Goal: Task Accomplishment & Management: Manage account settings

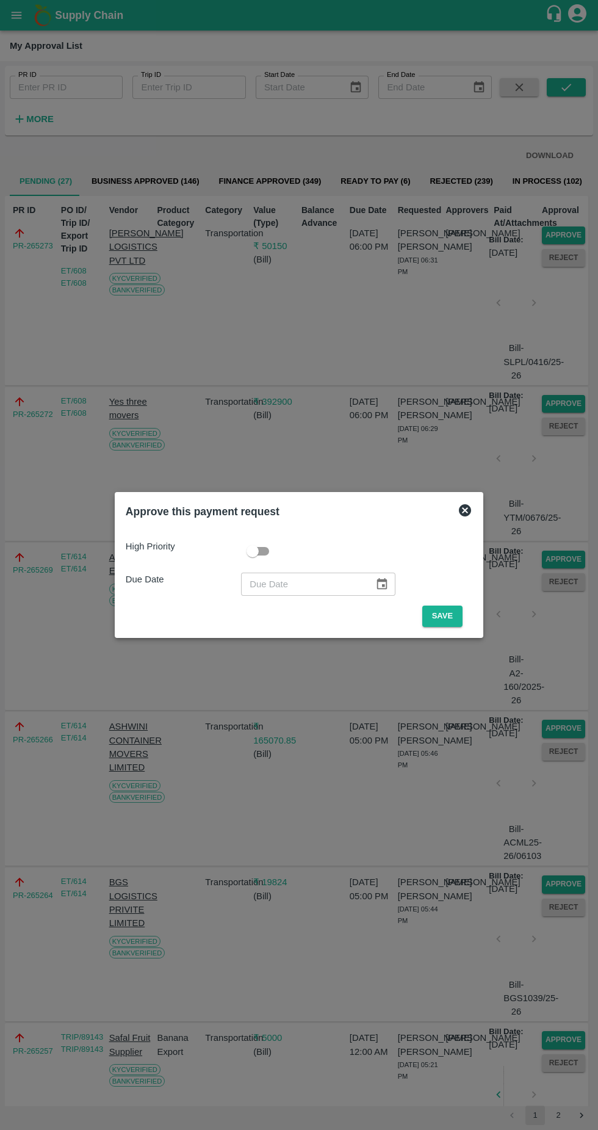
click at [445, 615] on button "Save" at bounding box center [442, 615] width 40 height 21
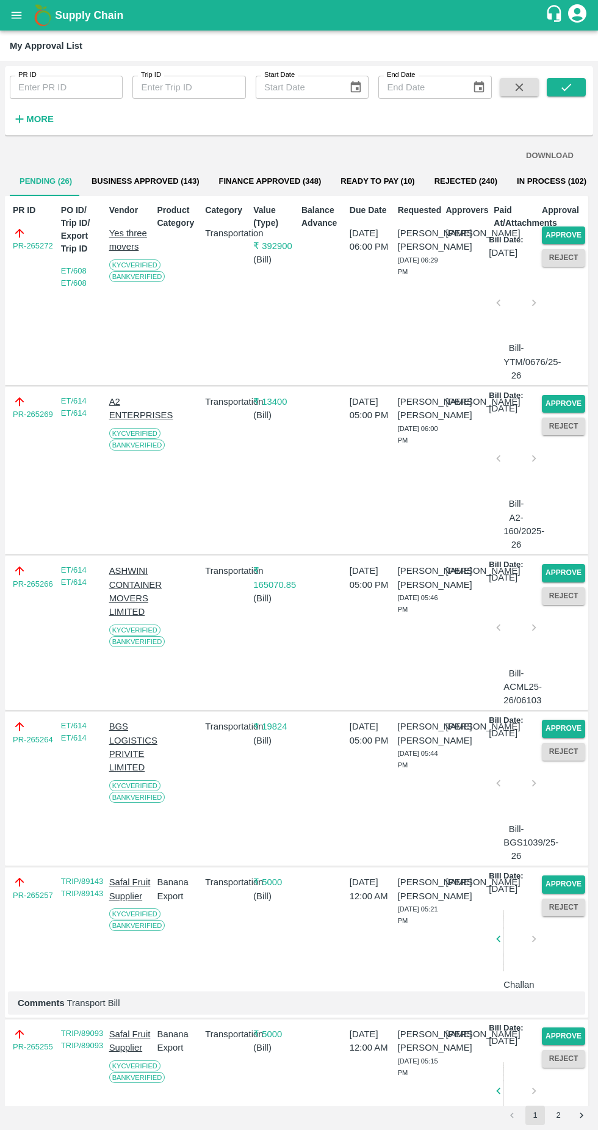
click at [571, 231] on button "Approve" at bounding box center [563, 235] width 43 height 18
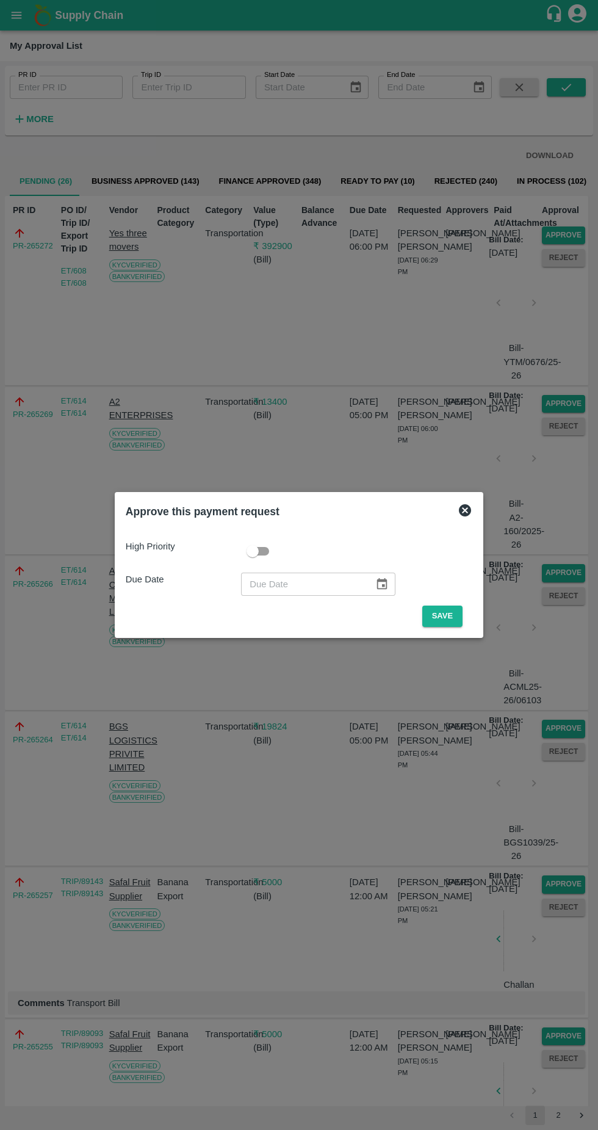
click at [445, 616] on button "Save" at bounding box center [442, 615] width 40 height 21
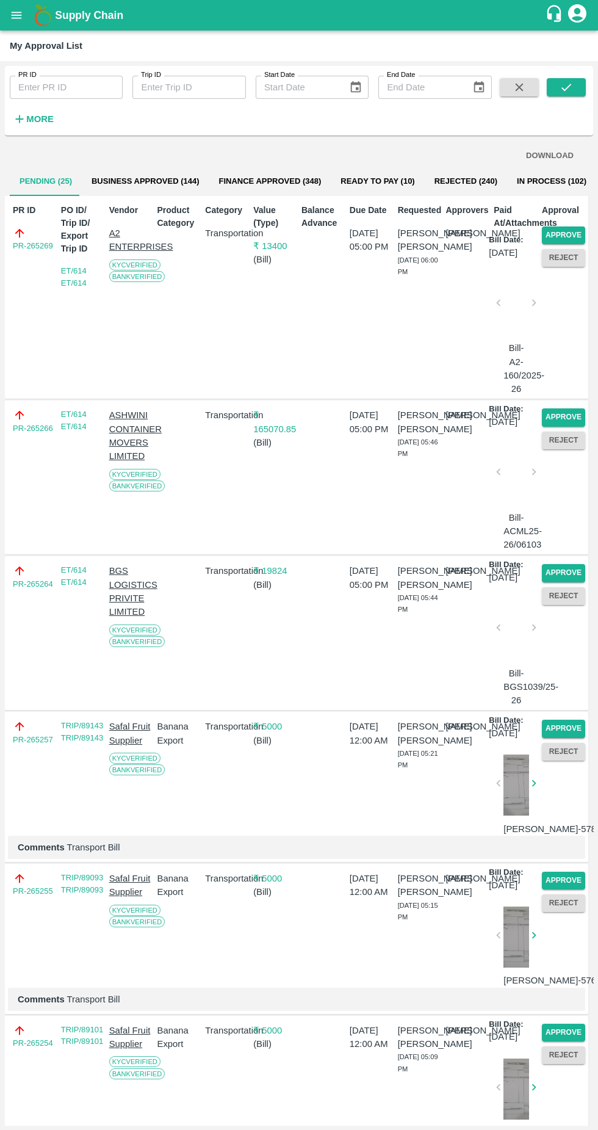
click at [566, 233] on button "Approve" at bounding box center [563, 235] width 43 height 18
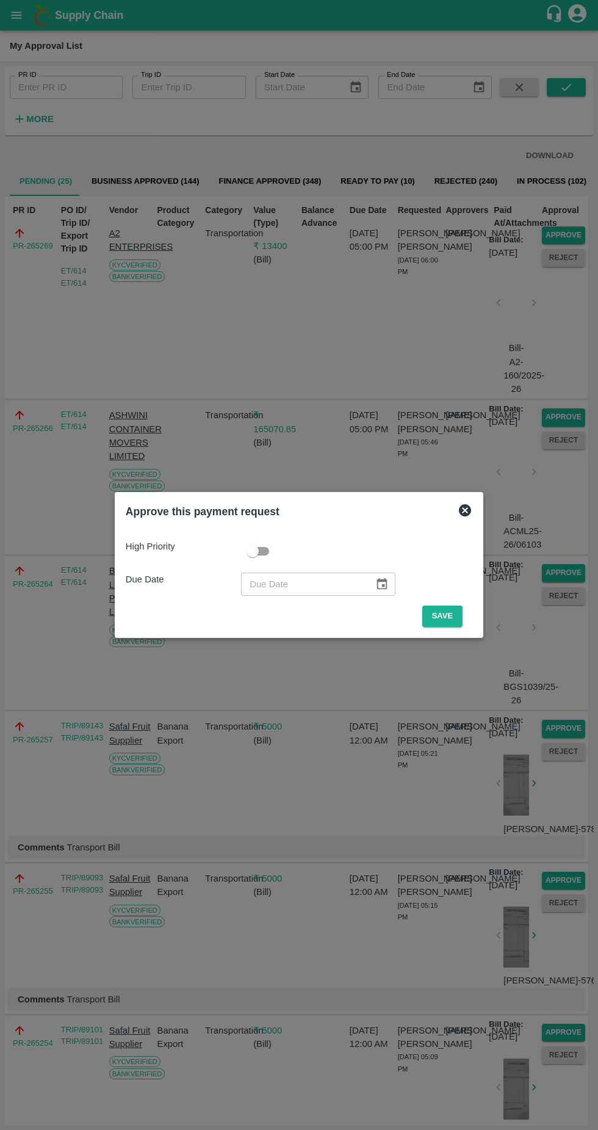
click at [437, 629] on div "High Priority Due Date ​ Save" at bounding box center [299, 578] width 356 height 107
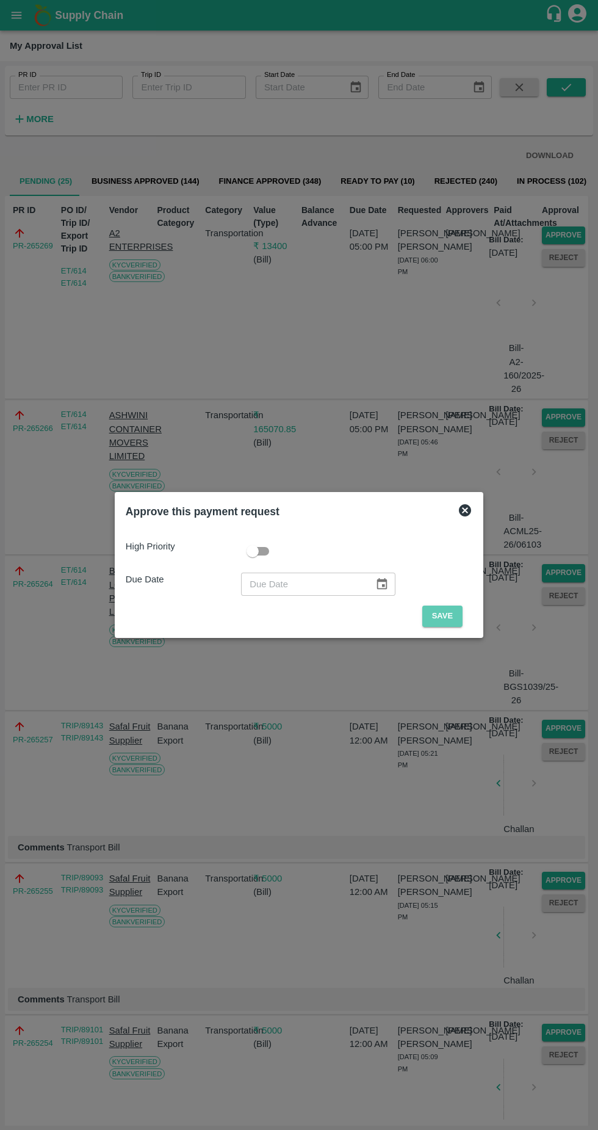
click at [445, 616] on button "Save" at bounding box center [442, 615] width 40 height 21
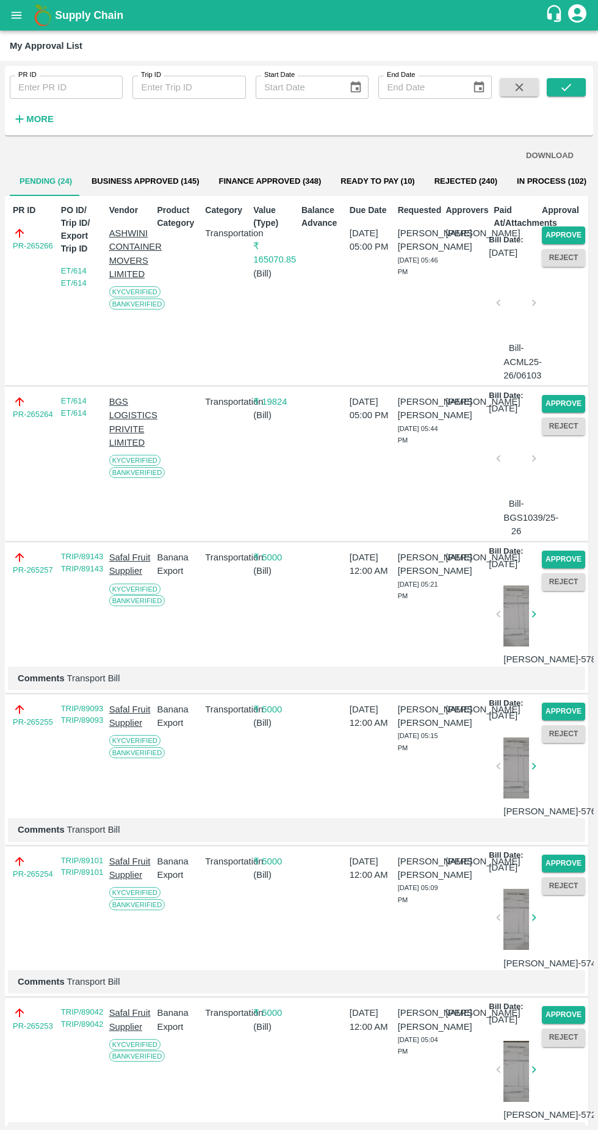
click at [566, 232] on button "Approve" at bounding box center [563, 235] width 43 height 18
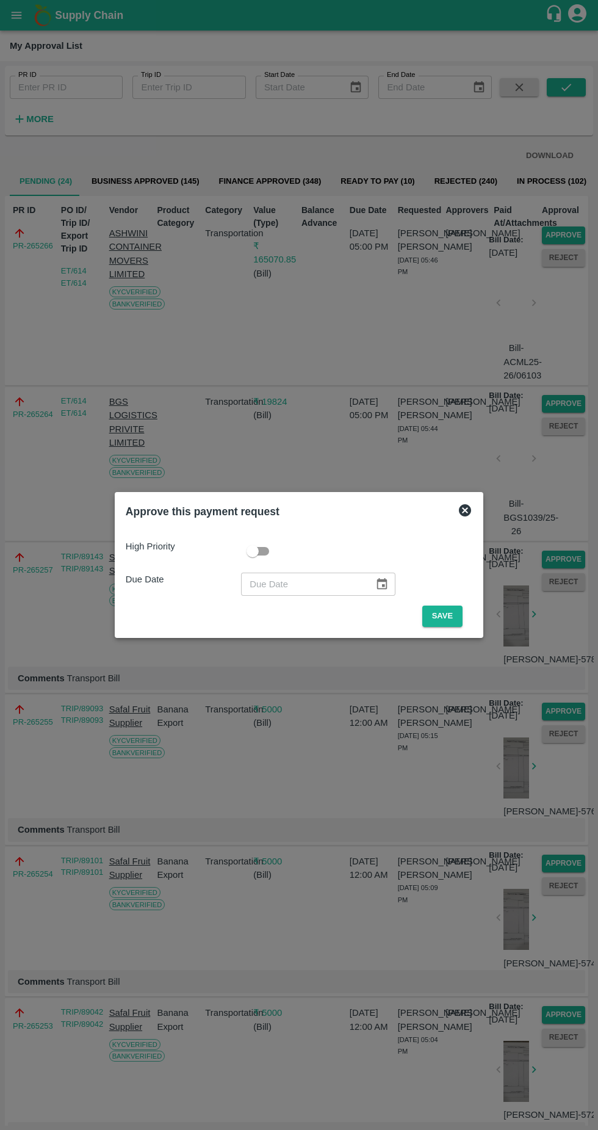
click at [445, 616] on button "Save" at bounding box center [442, 615] width 40 height 21
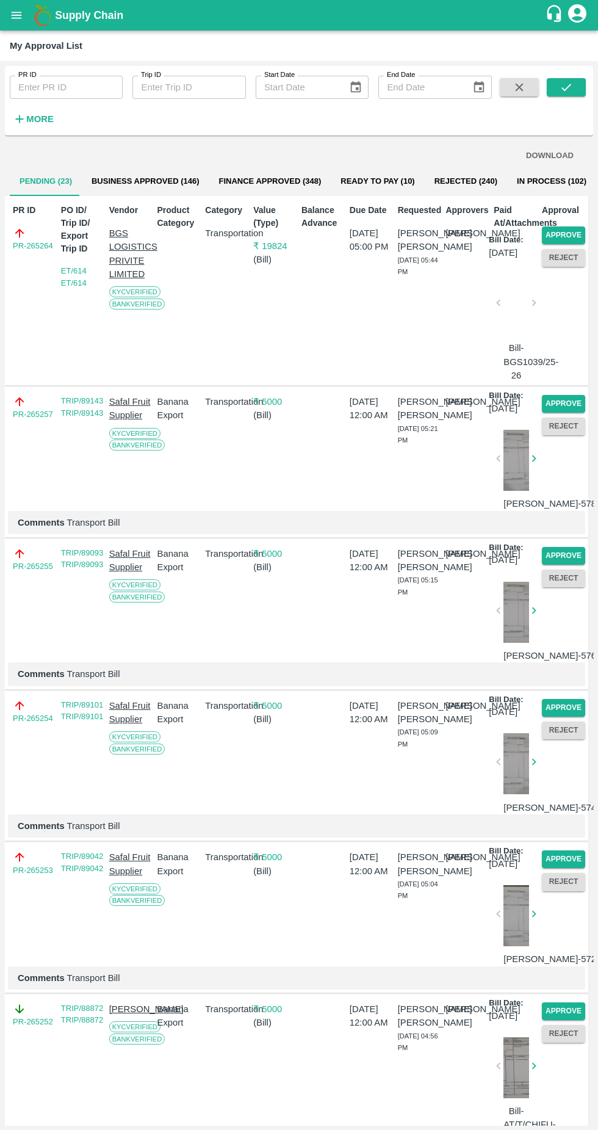
click at [563, 231] on button "Approve" at bounding box center [563, 235] width 43 height 18
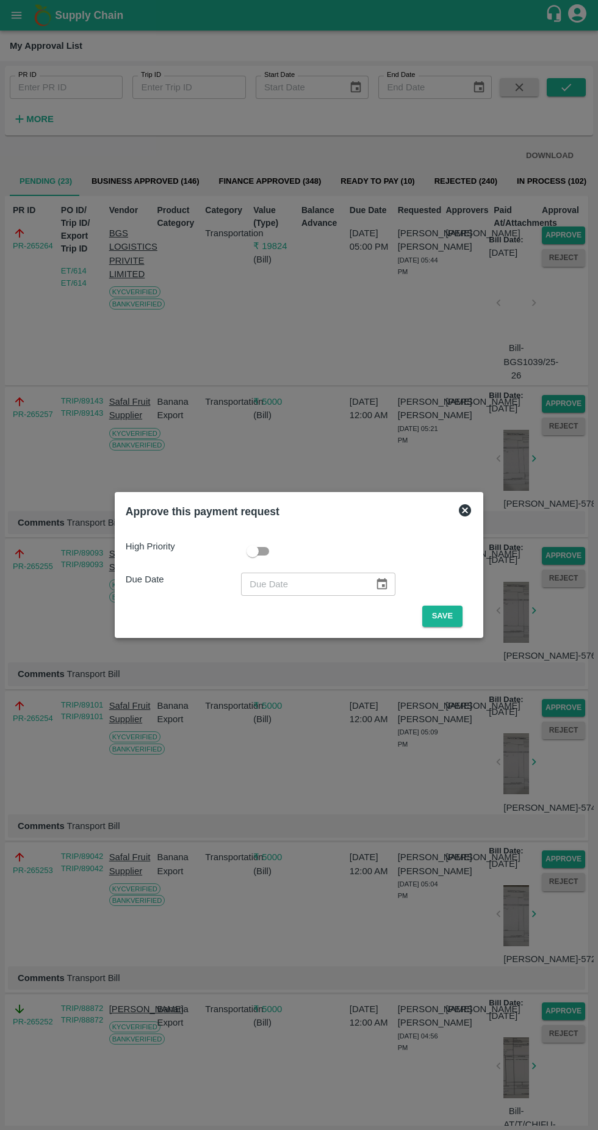
click at [442, 618] on button "Save" at bounding box center [442, 615] width 40 height 21
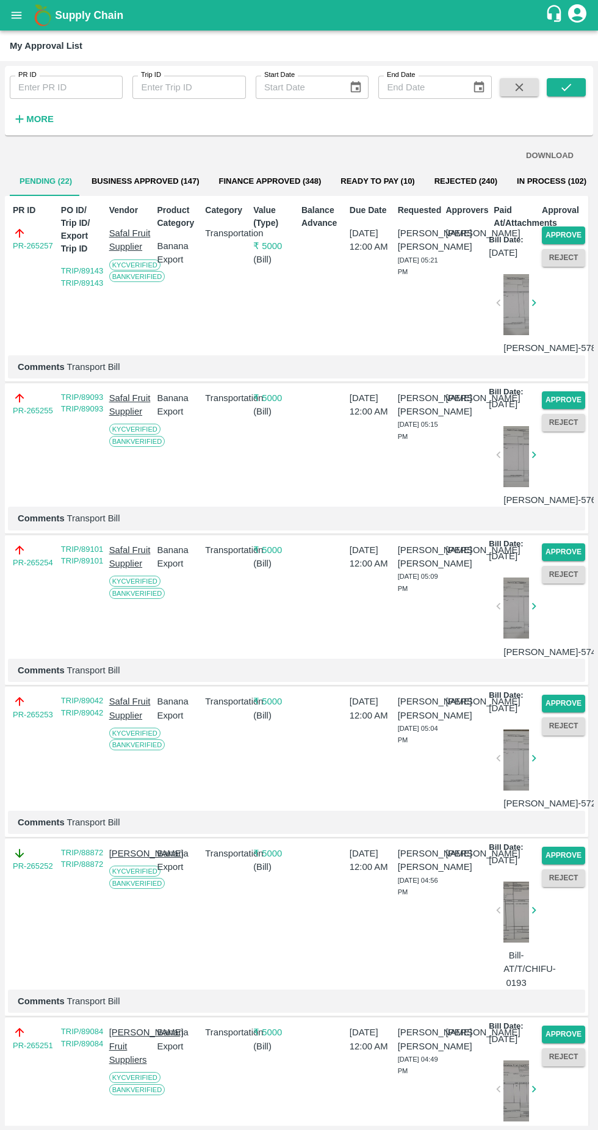
click at [553, 231] on button "Approve" at bounding box center [563, 235] width 43 height 18
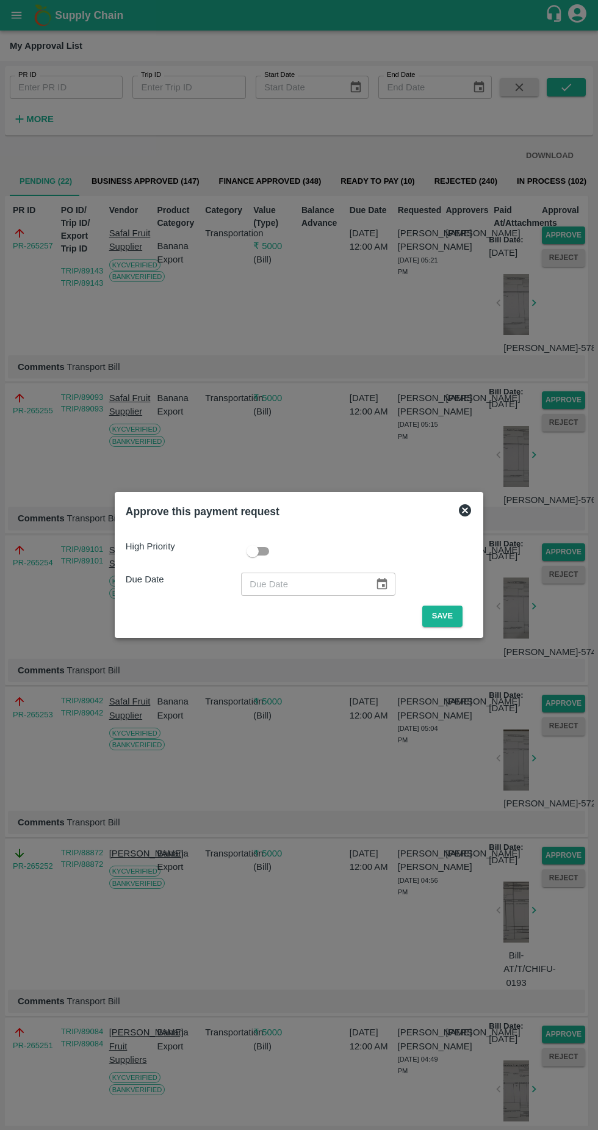
click at [445, 616] on button "Save" at bounding box center [442, 615] width 40 height 21
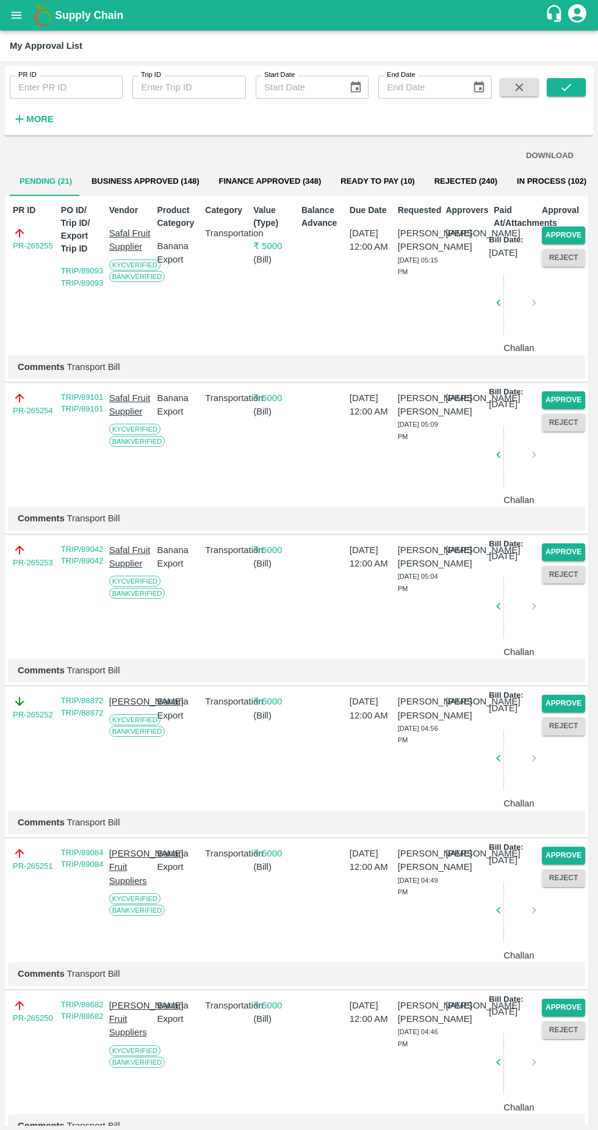
click at [561, 237] on button "Approve" at bounding box center [563, 235] width 43 height 18
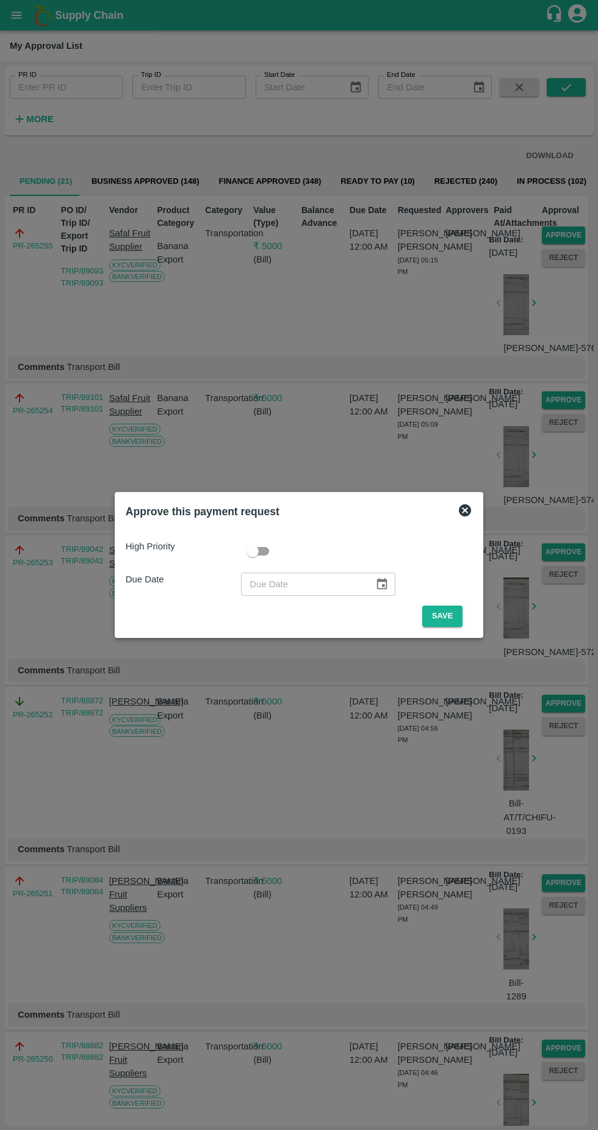
click at [442, 613] on button "Save" at bounding box center [442, 615] width 40 height 21
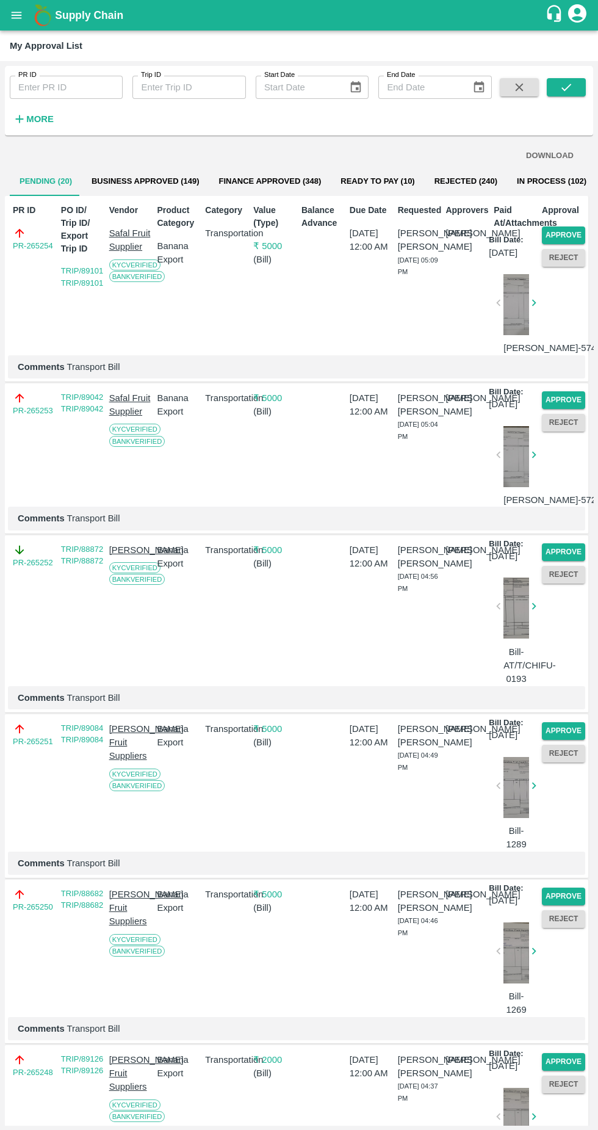
click at [562, 241] on button "Approve" at bounding box center [563, 235] width 43 height 18
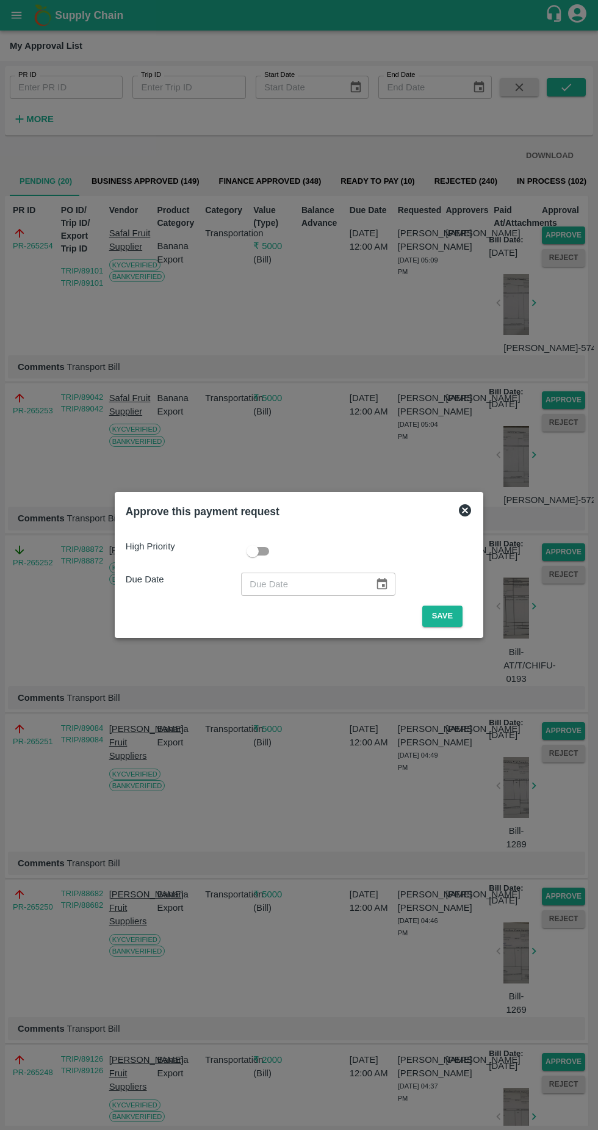
click at [445, 616] on button "Save" at bounding box center [442, 615] width 40 height 21
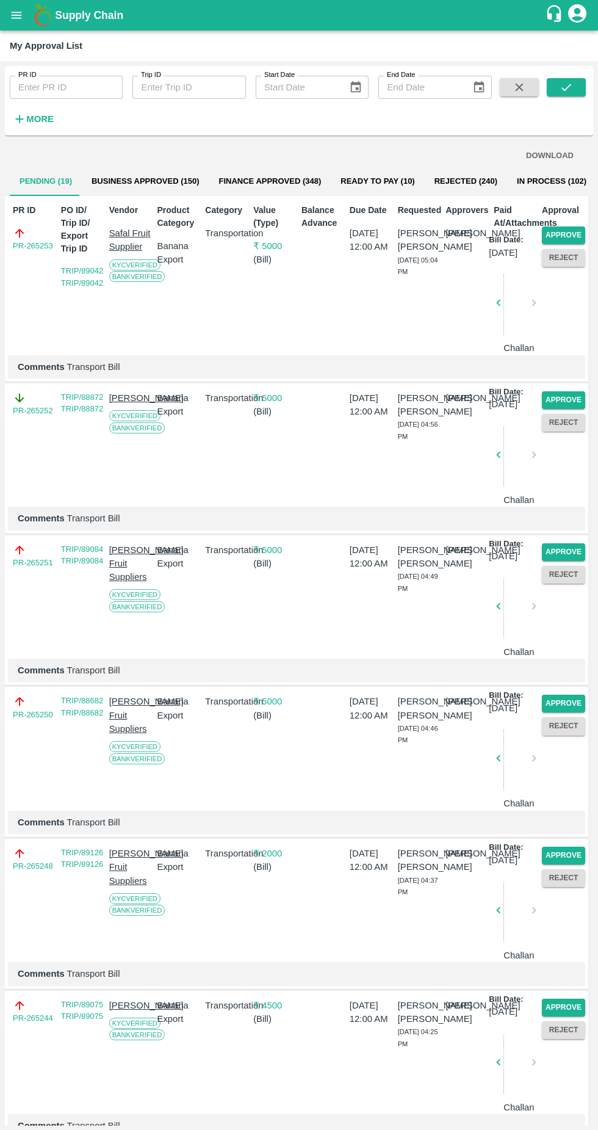
click at [566, 234] on button "Approve" at bounding box center [563, 235] width 43 height 18
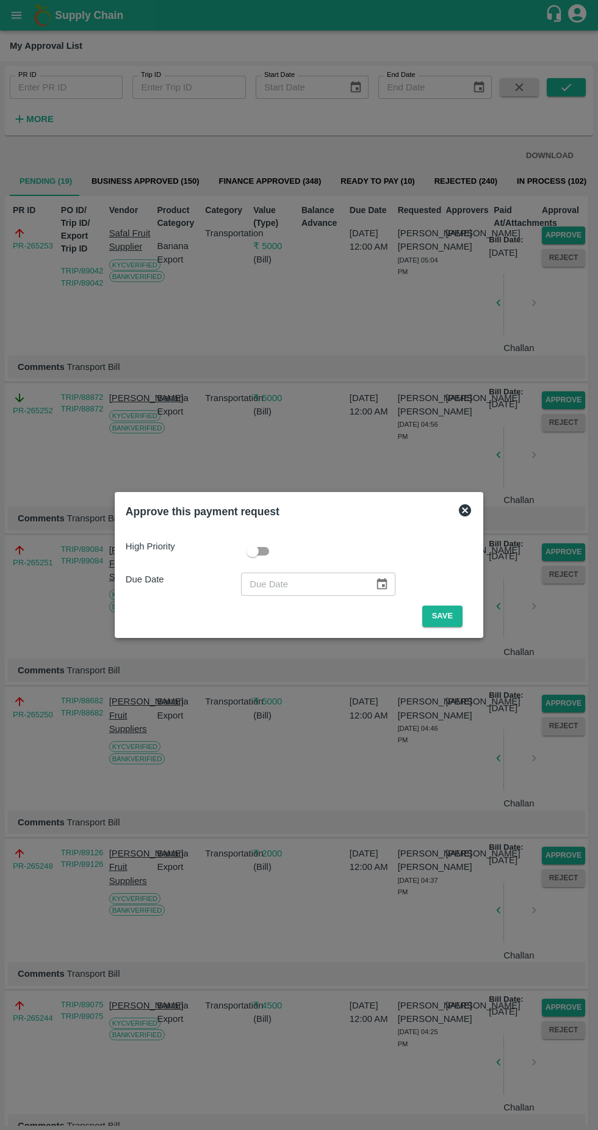
click at [445, 616] on button "Save" at bounding box center [442, 615] width 40 height 21
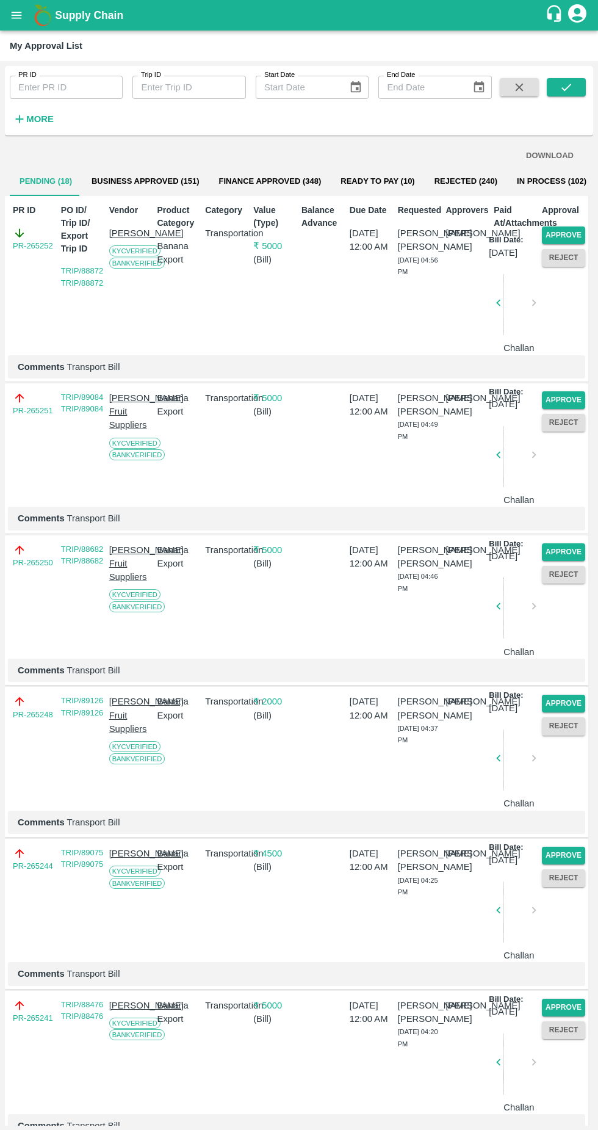
click at [558, 235] on button "Approve" at bounding box center [563, 235] width 43 height 18
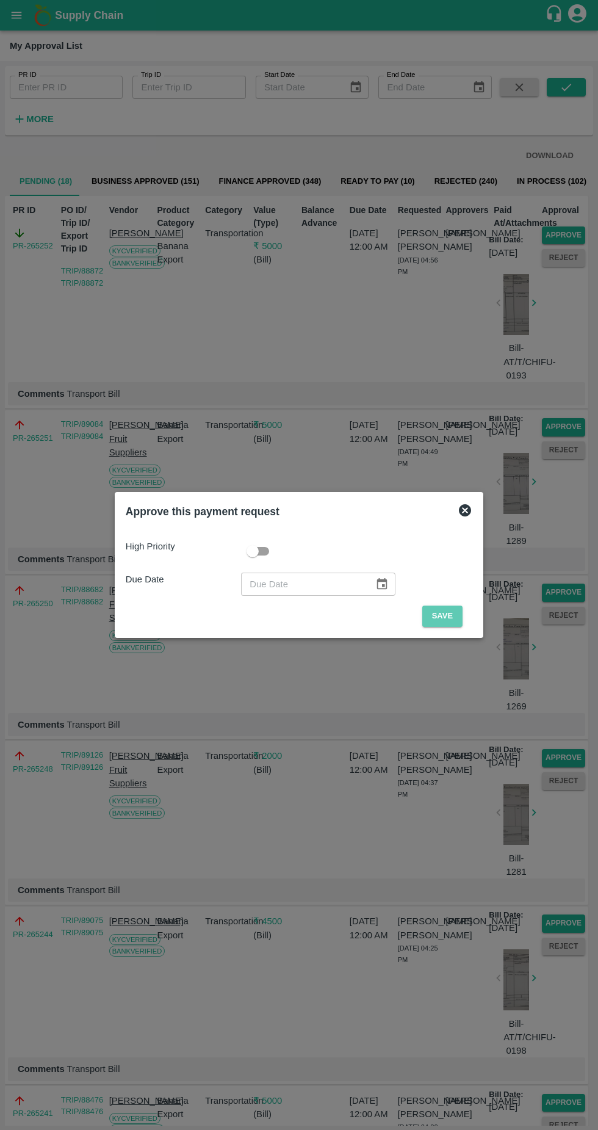
click at [442, 611] on button "Save" at bounding box center [442, 615] width 40 height 21
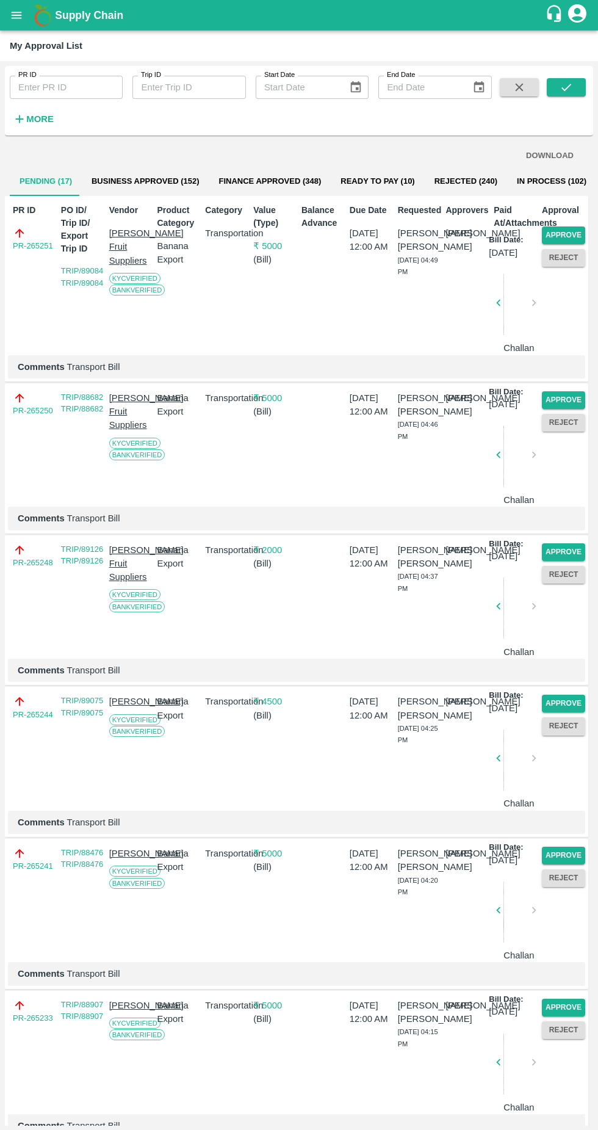
click at [545, 229] on button "Approve" at bounding box center [563, 235] width 43 height 18
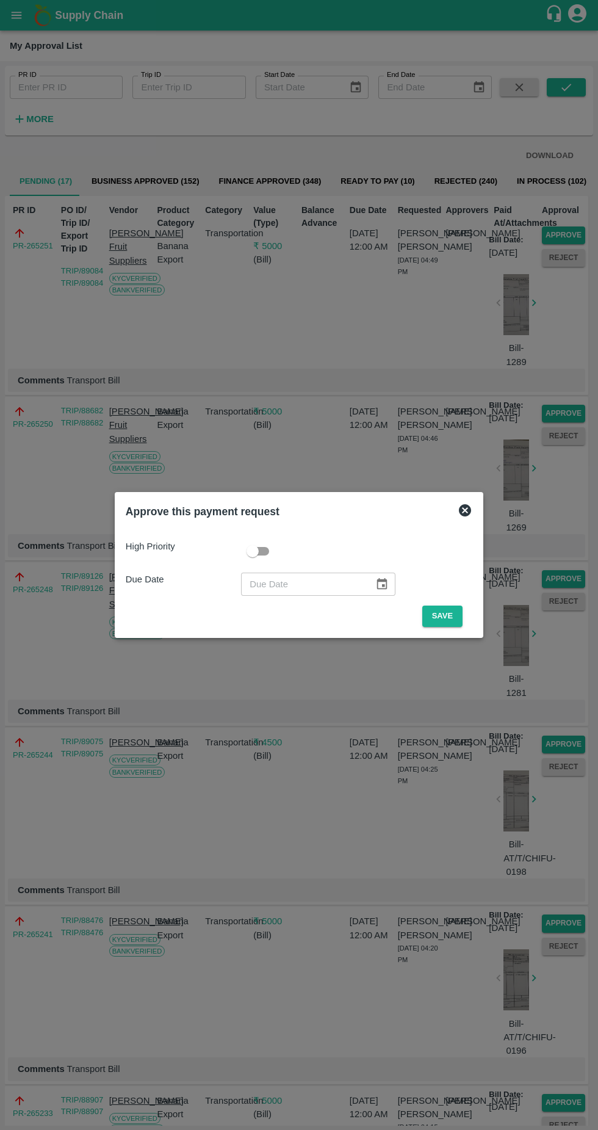
click at [445, 616] on button "Save" at bounding box center [442, 615] width 40 height 21
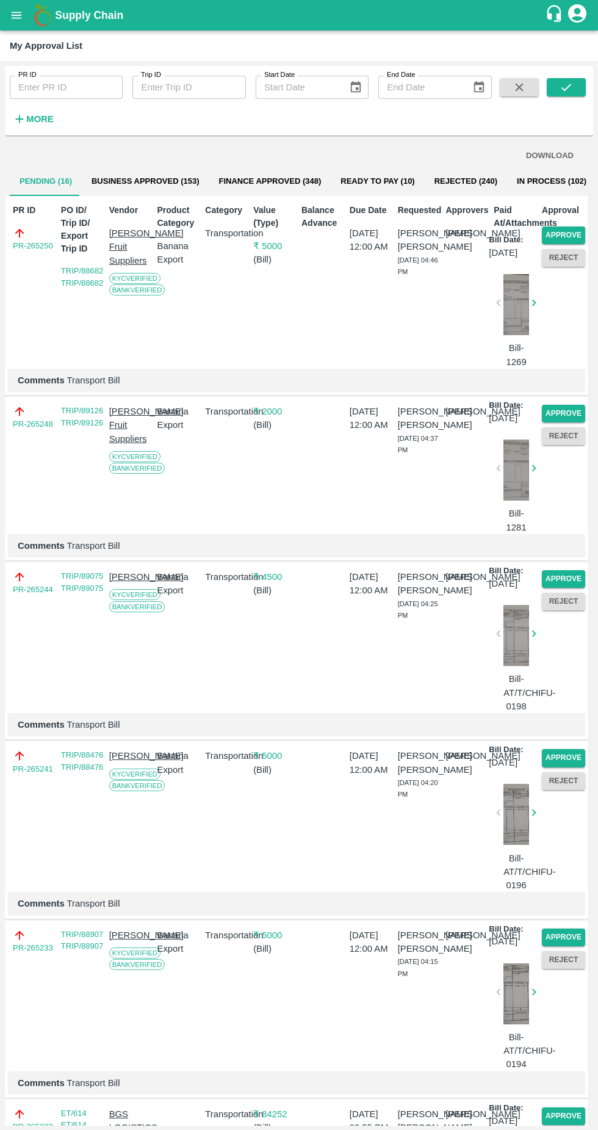
click at [552, 228] on button "Approve" at bounding box center [563, 235] width 43 height 18
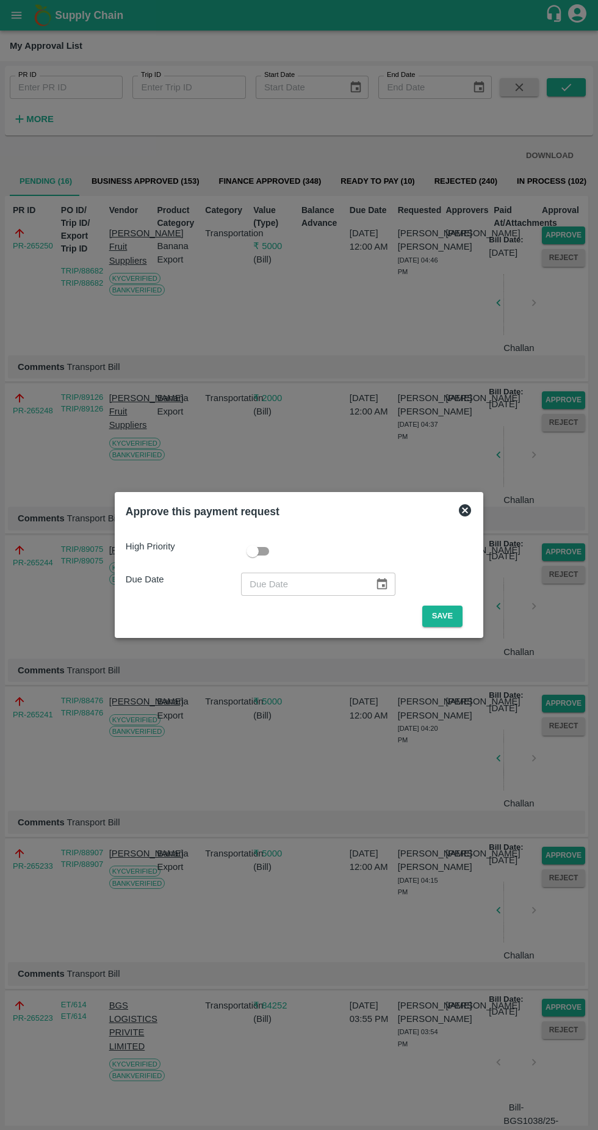
click at [445, 615] on button "Save" at bounding box center [442, 615] width 40 height 21
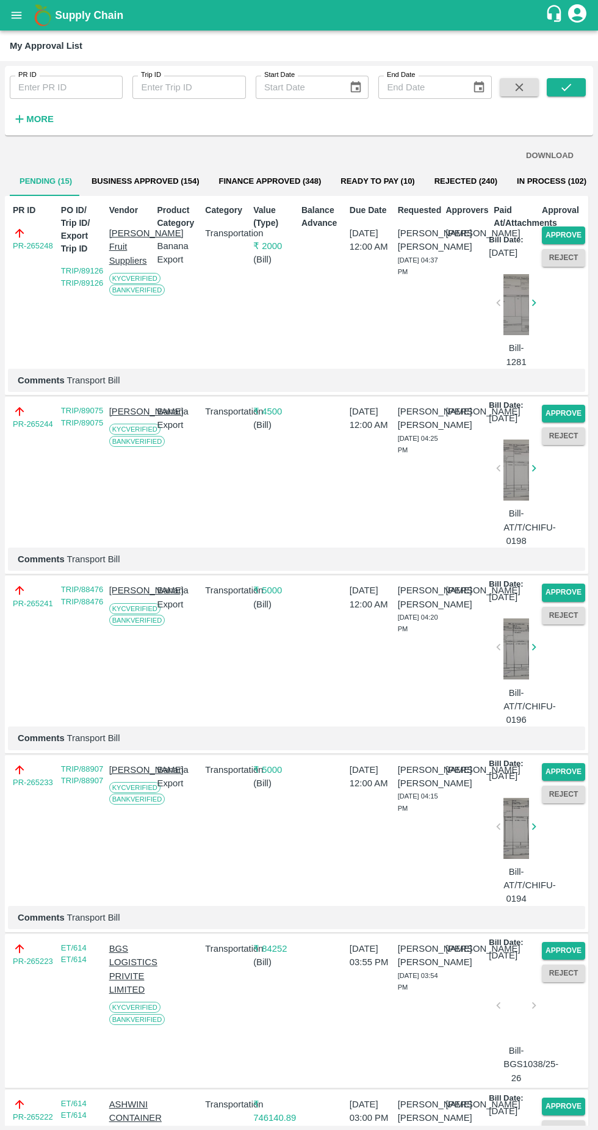
click at [559, 228] on button "Approve" at bounding box center [563, 235] width 43 height 18
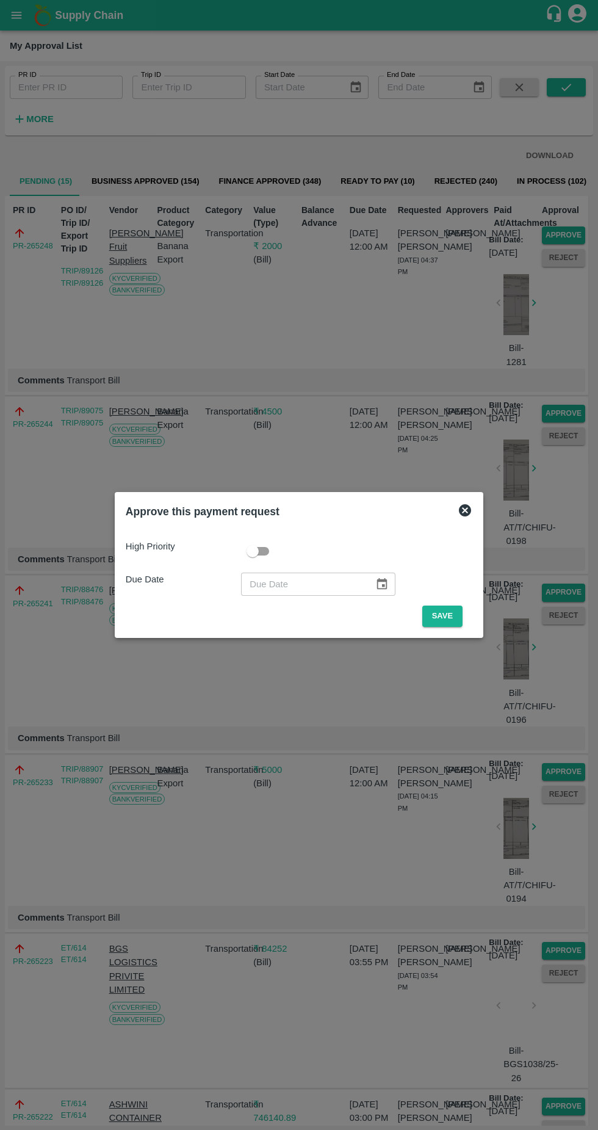
click at [442, 606] on button "Save" at bounding box center [442, 615] width 40 height 21
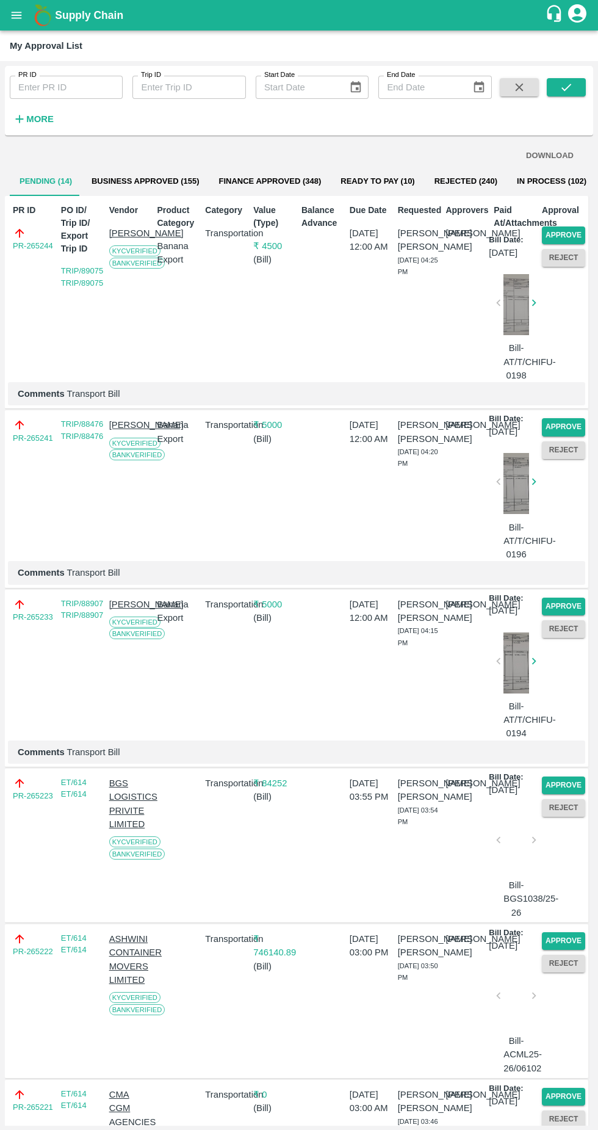
click at [562, 227] on button "Approve" at bounding box center [563, 235] width 43 height 18
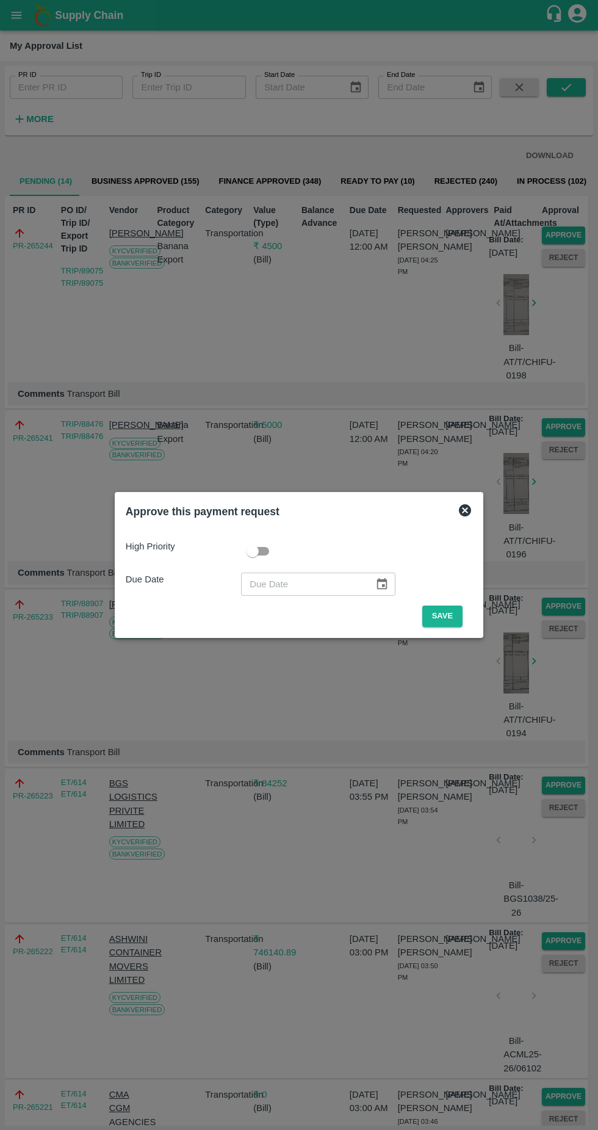
click at [445, 616] on button "Save" at bounding box center [442, 615] width 40 height 21
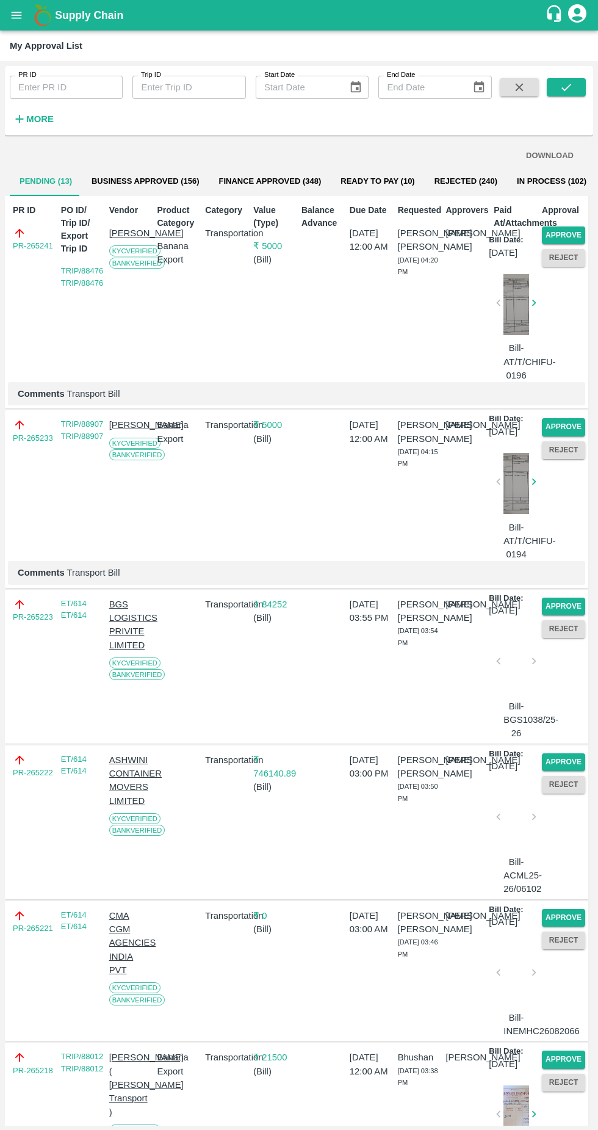
click at [569, 233] on button "Approve" at bounding box center [563, 235] width 43 height 18
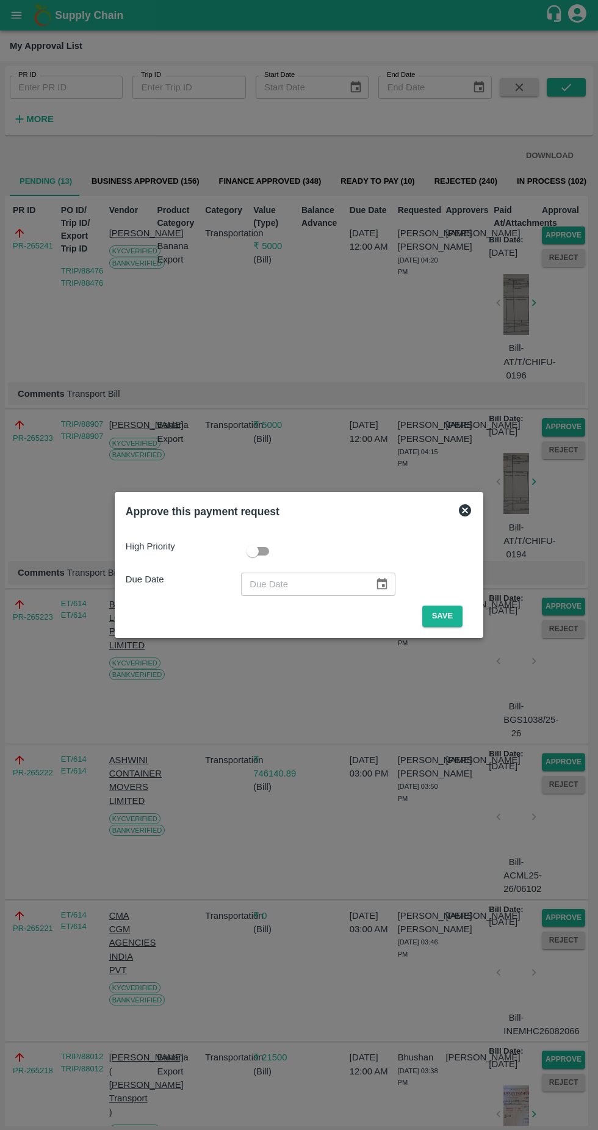
click at [442, 611] on button "Save" at bounding box center [442, 615] width 40 height 21
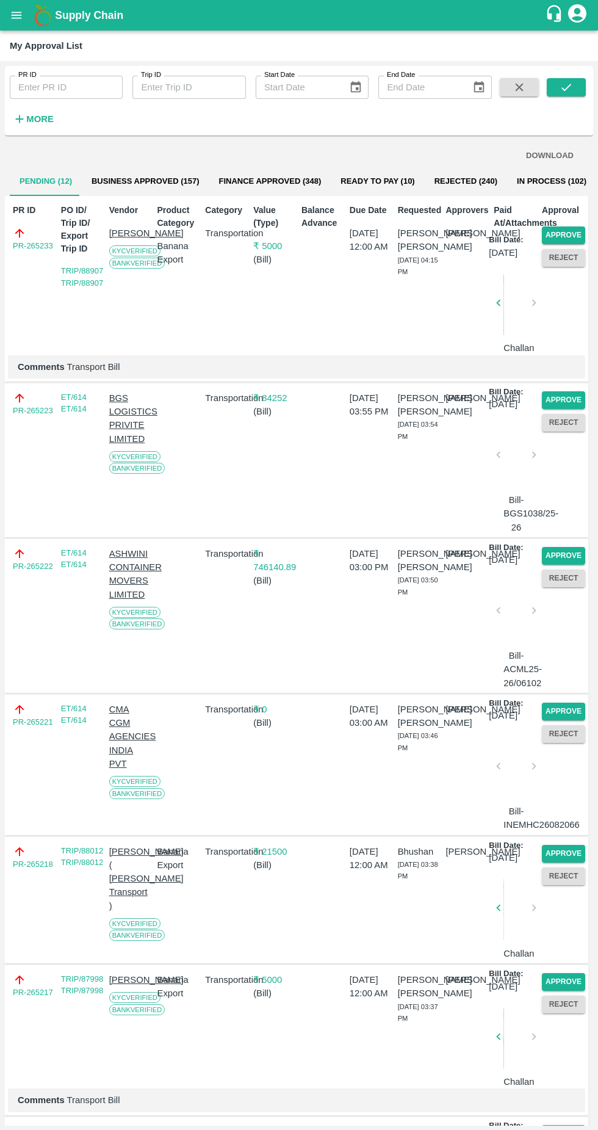
click at [550, 229] on button "Approve" at bounding box center [563, 235] width 43 height 18
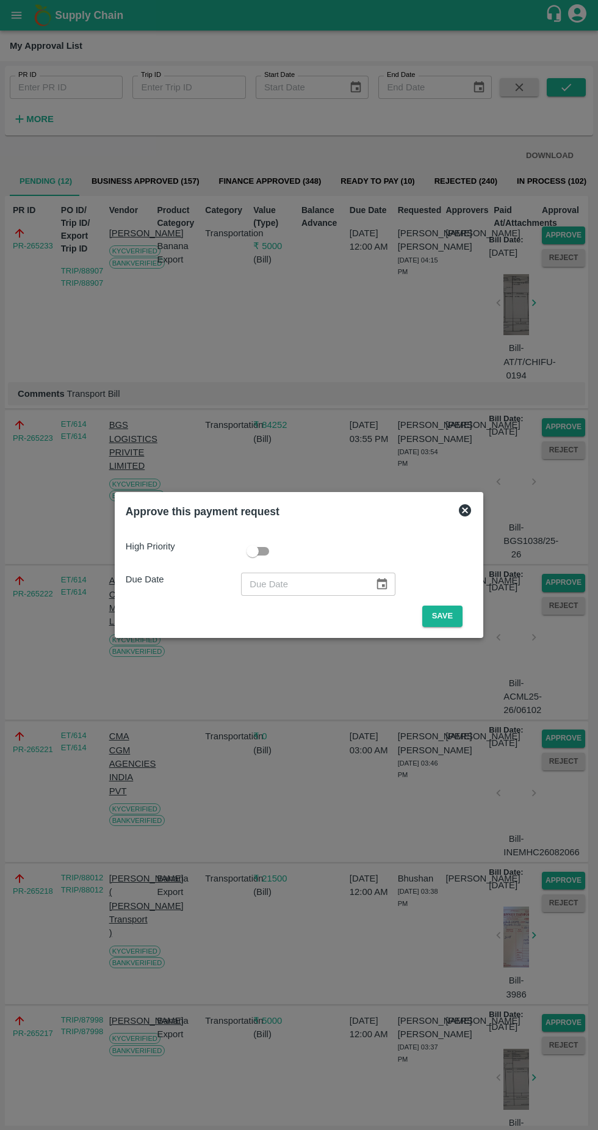
click at [445, 586] on div "​" at bounding box center [356, 583] width 231 height 23
click at [445, 616] on button "Save" at bounding box center [442, 615] width 40 height 21
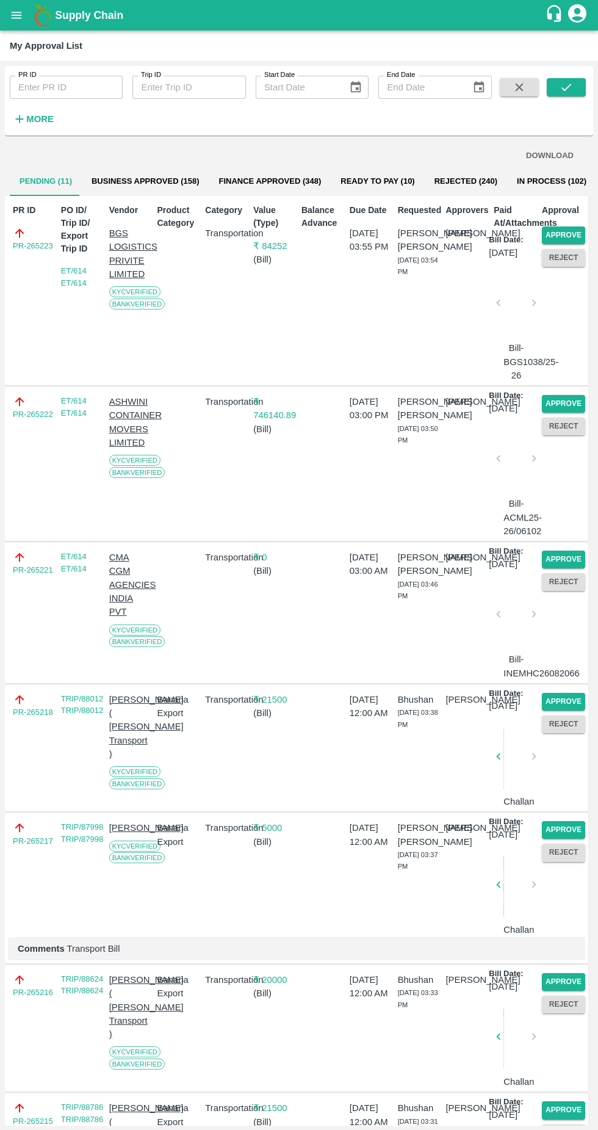
click at [558, 226] on button "Approve" at bounding box center [563, 235] width 43 height 18
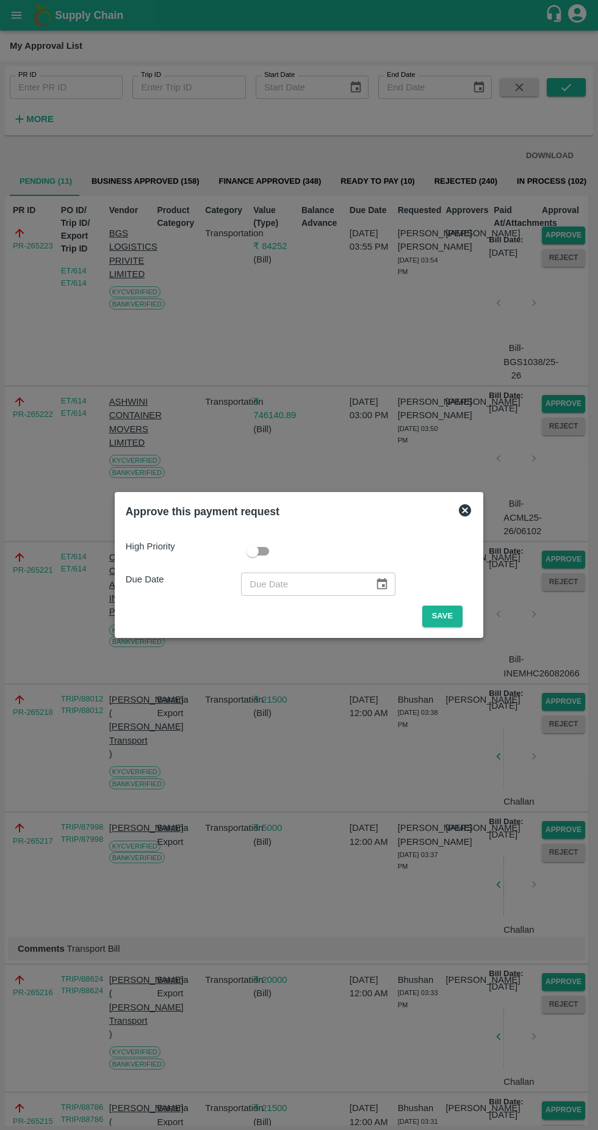
click at [441, 611] on button "Save" at bounding box center [442, 615] width 40 height 21
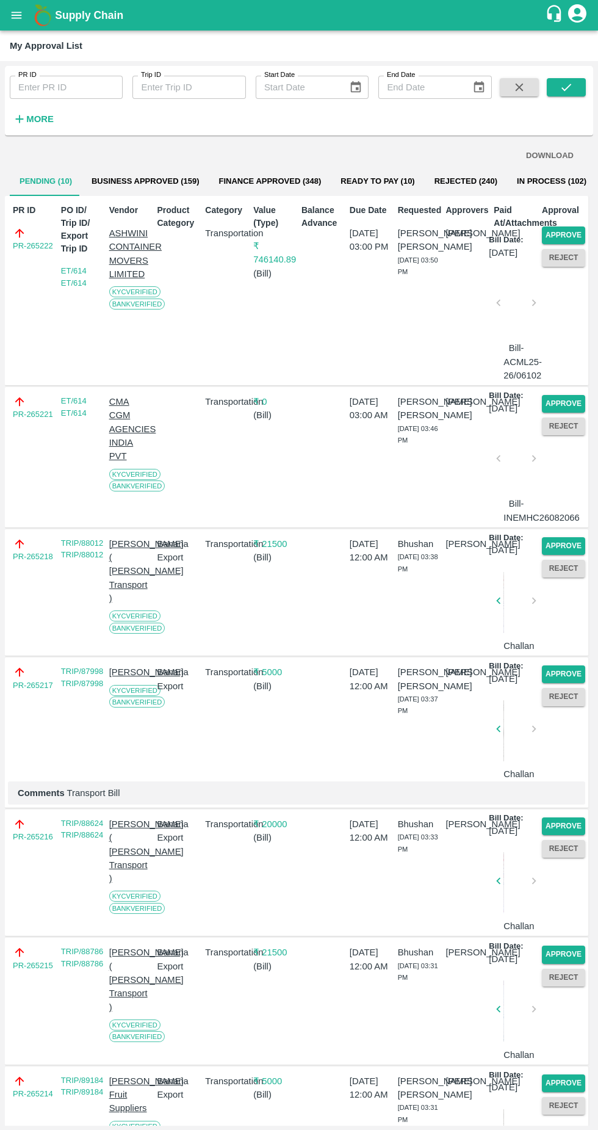
click at [568, 234] on button "Approve" at bounding box center [563, 235] width 43 height 18
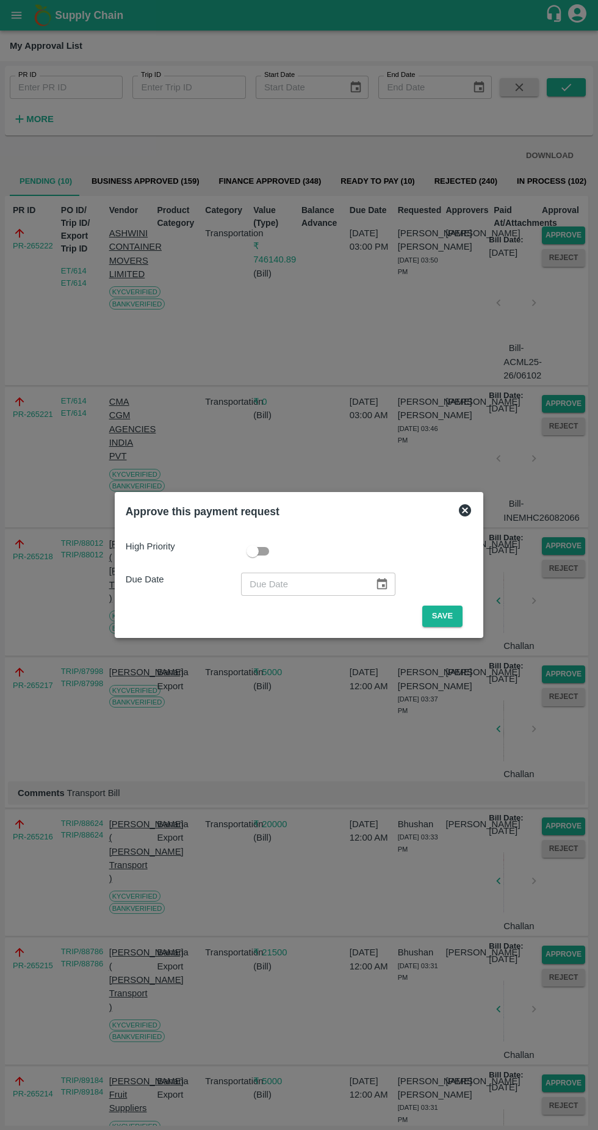
click at [450, 611] on button "Save" at bounding box center [442, 615] width 40 height 21
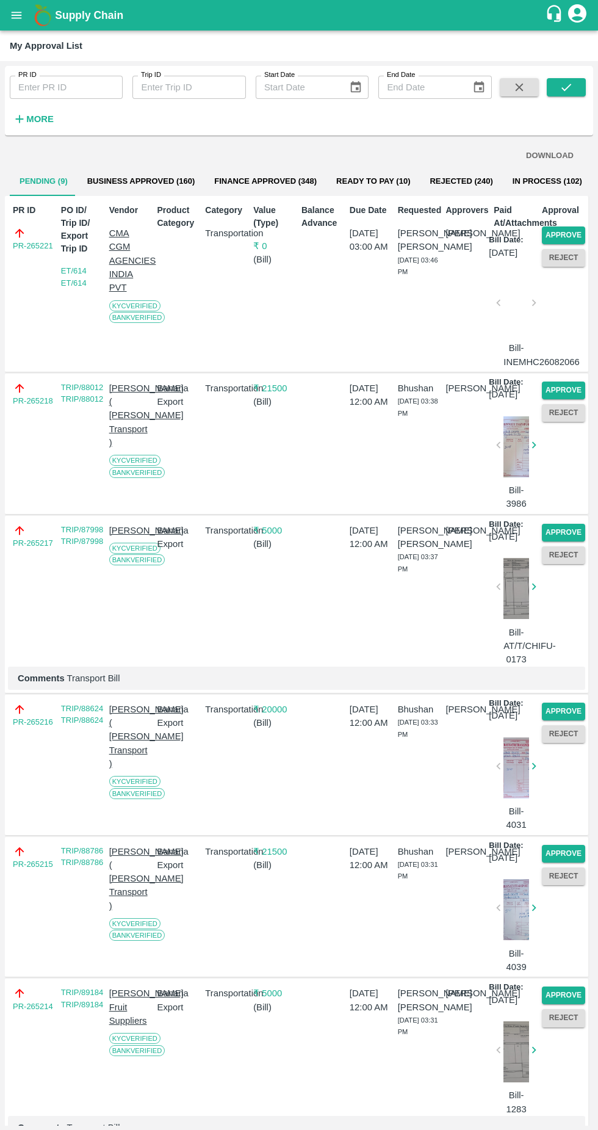
click at [563, 235] on button "Approve" at bounding box center [563, 235] width 43 height 18
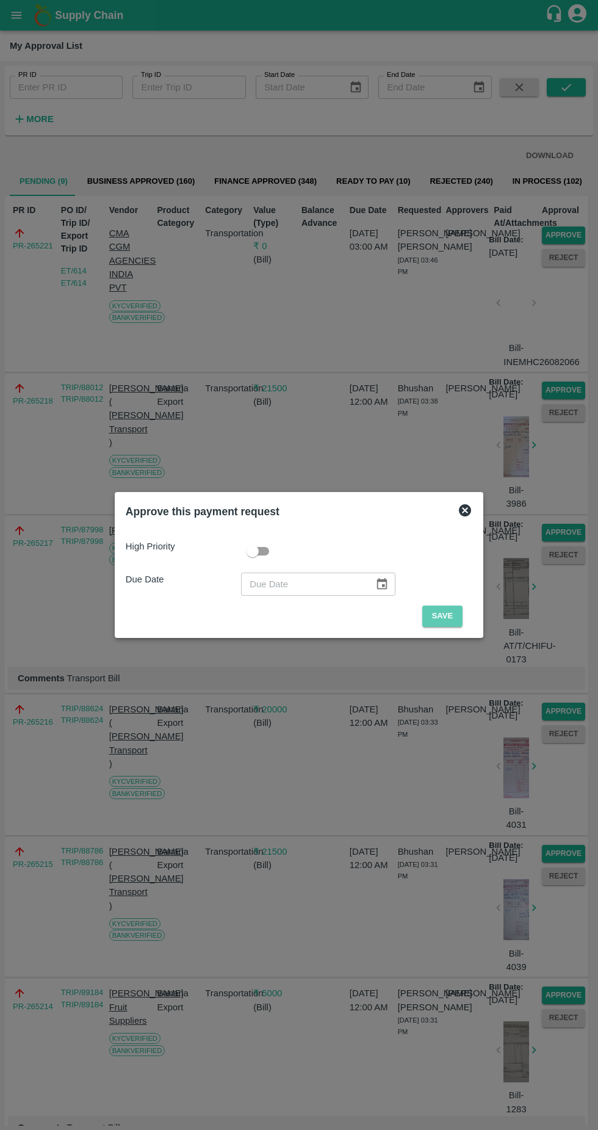
click at [449, 612] on button "Save" at bounding box center [442, 615] width 40 height 21
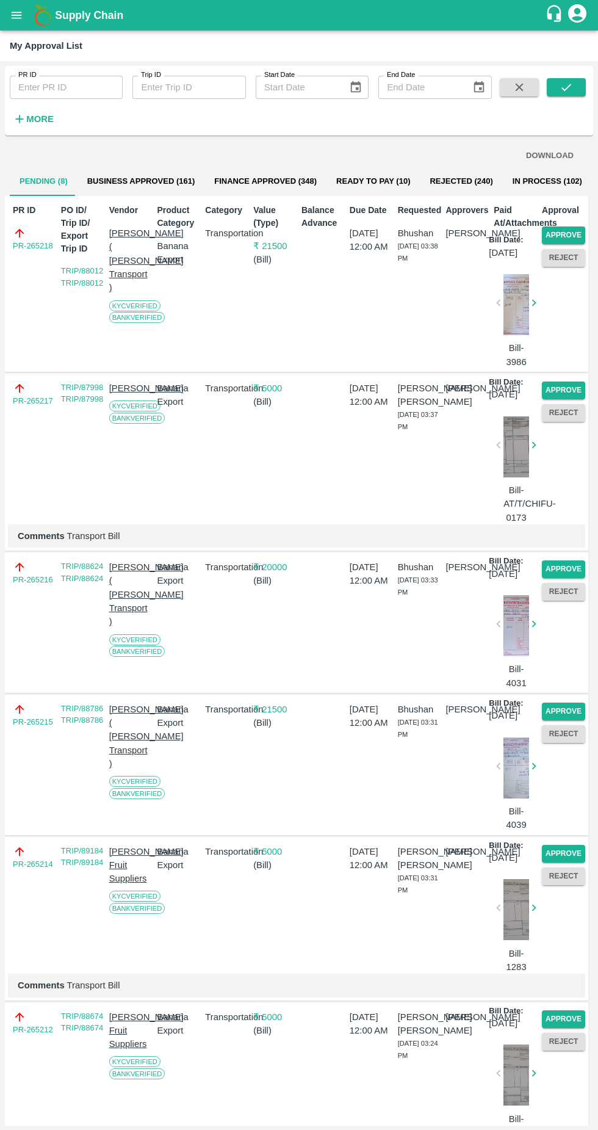
click at [171, 471] on div "Banana Export" at bounding box center [176, 451] width 48 height 148
